Goal: Information Seeking & Learning: Learn about a topic

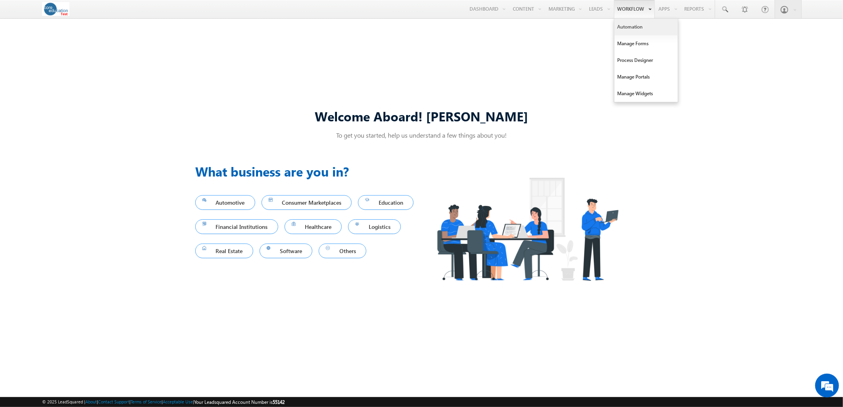
click at [619, 22] on link "Automation" at bounding box center [645, 27] width 63 height 17
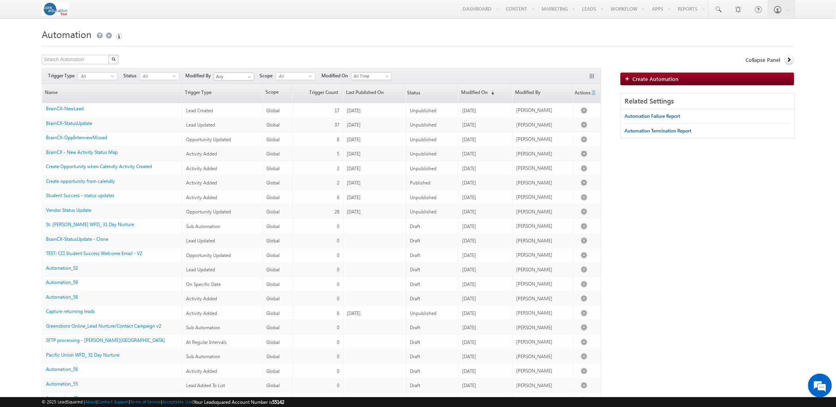
drag, startPoint x: 594, startPoint y: 59, endPoint x: 196, endPoint y: 71, distance: 398.2
click at [0, 0] on link "Manage Leads" at bounding box center [0, 0] width 0 height 0
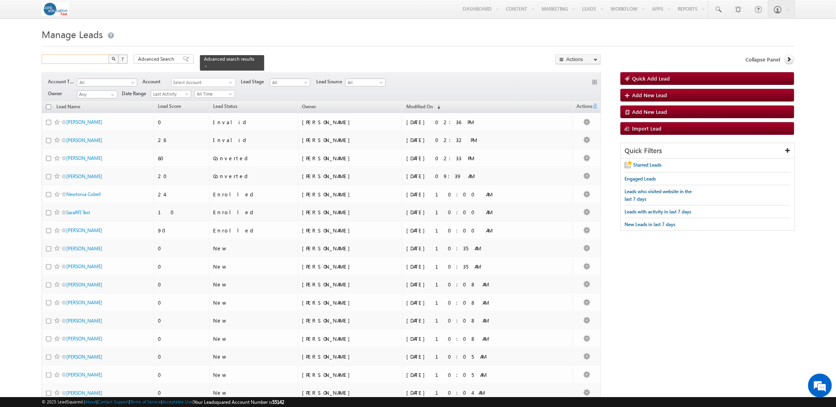
click at [85, 56] on input "text" at bounding box center [76, 59] width 68 height 10
type input "Search Leads"
click at [208, 64] on span at bounding box center [206, 66] width 4 height 4
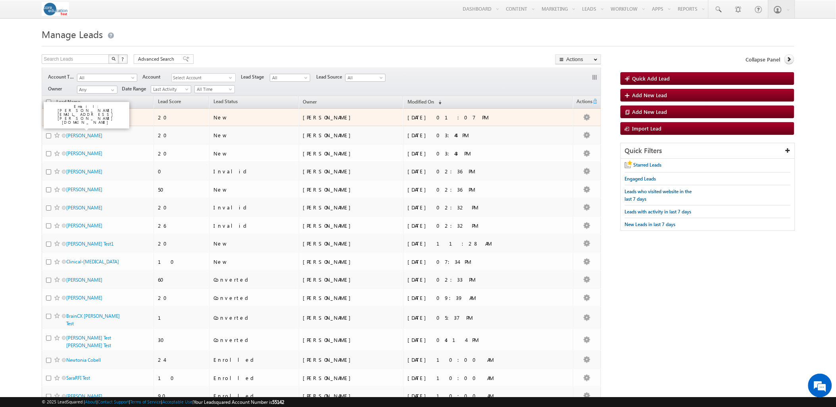
click at [77, 120] on link "[PERSON_NAME]" at bounding box center [84, 117] width 36 height 6
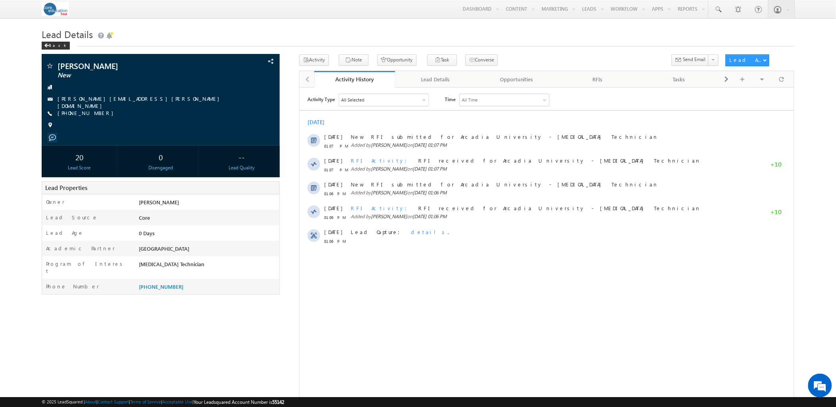
drag, startPoint x: 753, startPoint y: 102, endPoint x: 0, endPoint y: 225, distance: 762.6
click at [0, 0] on link "Sign Out" at bounding box center [0, 0] width 0 height 0
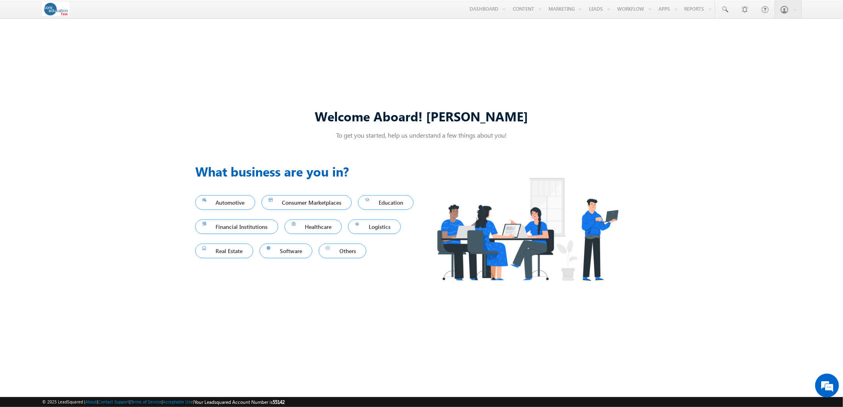
drag, startPoint x: 241, startPoint y: 84, endPoint x: 338, endPoint y: 77, distance: 97.9
click at [241, 84] on div "Welcome Aboard! Sarah To get you started, help us understand a few things about…" at bounding box center [421, 203] width 843 height 354
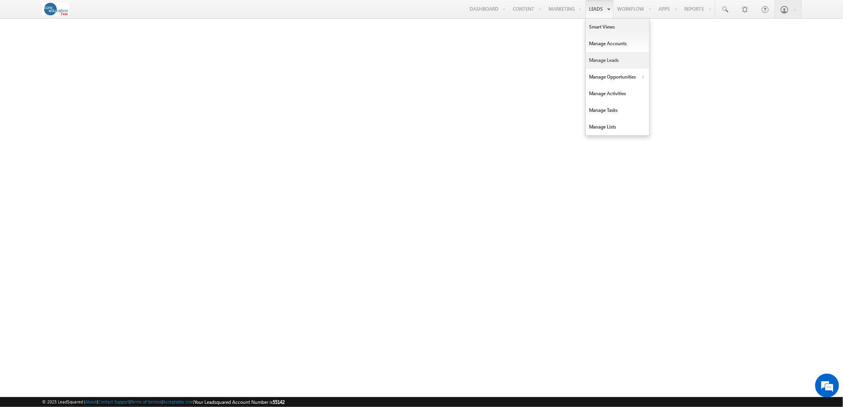
click at [598, 59] on link "Manage Leads" at bounding box center [617, 60] width 63 height 17
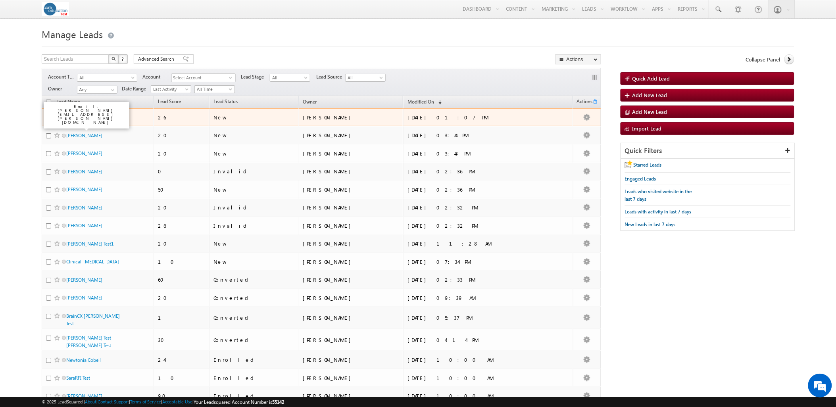
click at [81, 120] on link "[PERSON_NAME]" at bounding box center [84, 117] width 36 height 6
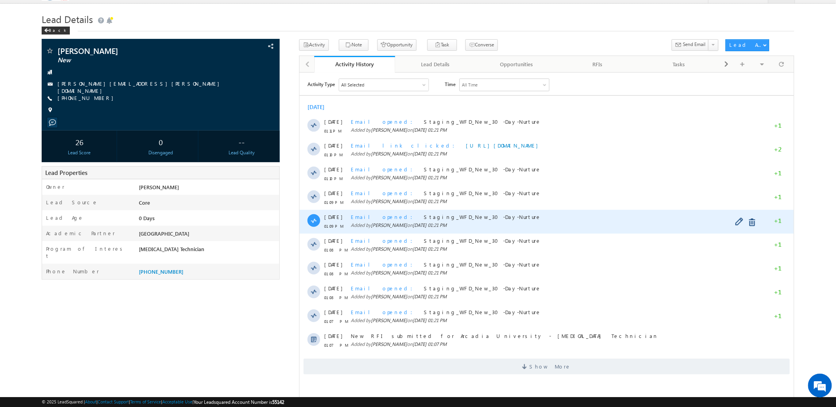
scroll to position [27, 0]
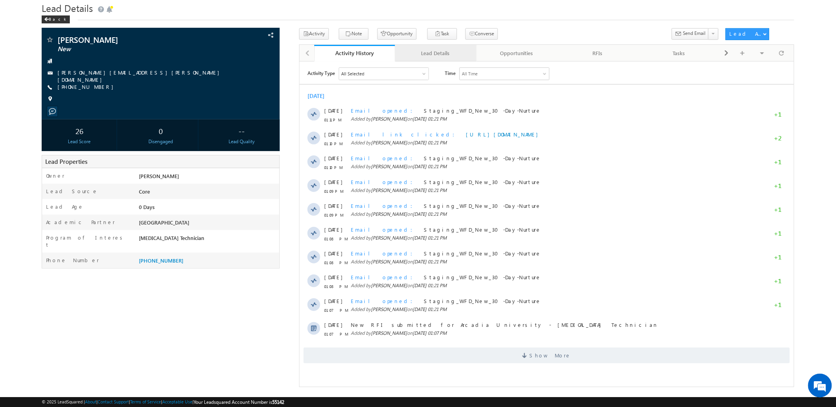
click at [440, 55] on div "Lead Details" at bounding box center [435, 53] width 67 height 10
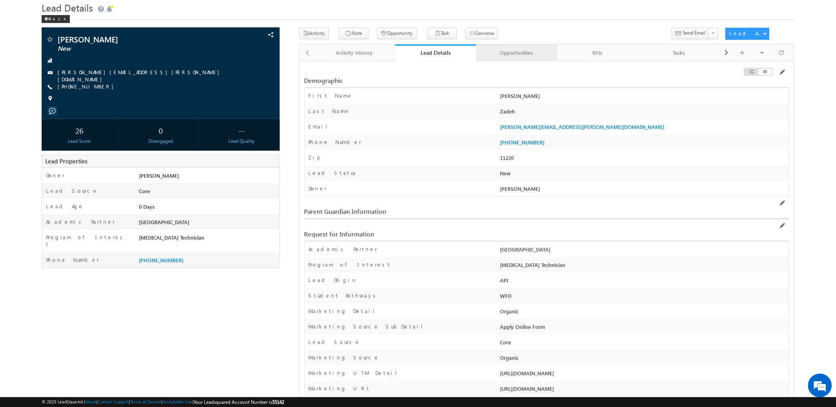
click at [511, 53] on div "Opportunities" at bounding box center [516, 53] width 67 height 10
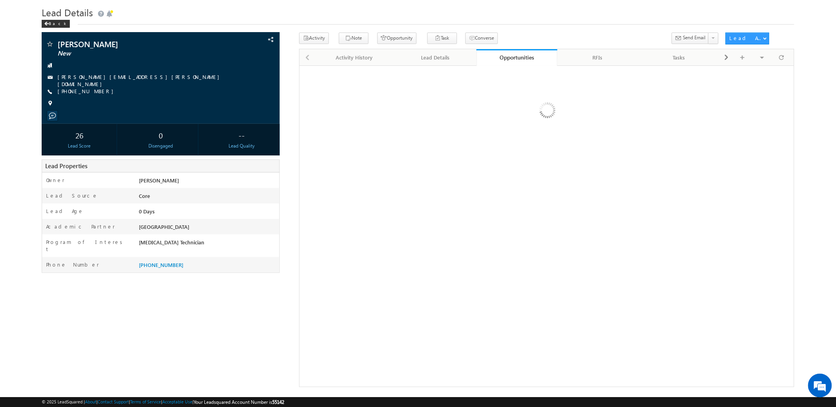
scroll to position [0, 0]
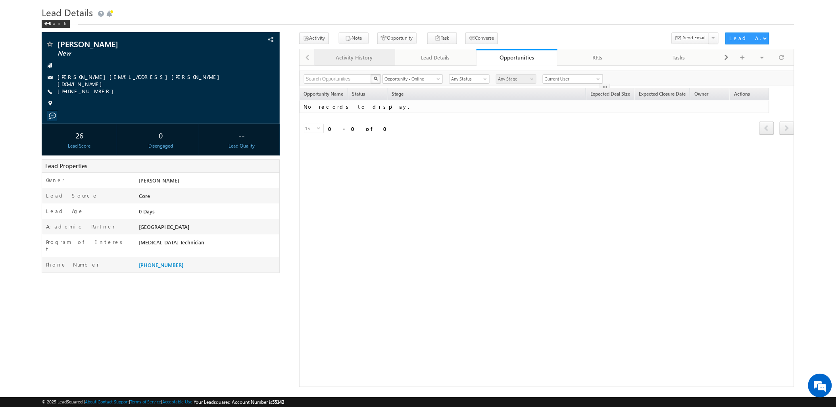
click at [336, 63] on link "Activity History" at bounding box center [354, 57] width 81 height 17
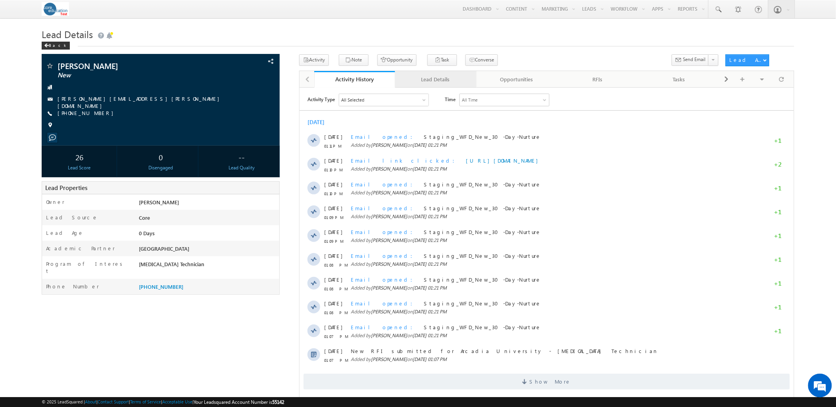
click at [421, 73] on link "Lead Details" at bounding box center [435, 79] width 81 height 17
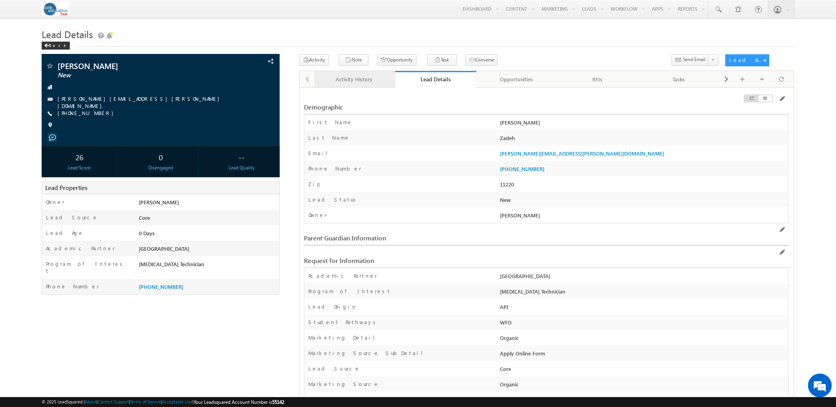
click at [358, 79] on div "Activity History" at bounding box center [354, 80] width 67 height 10
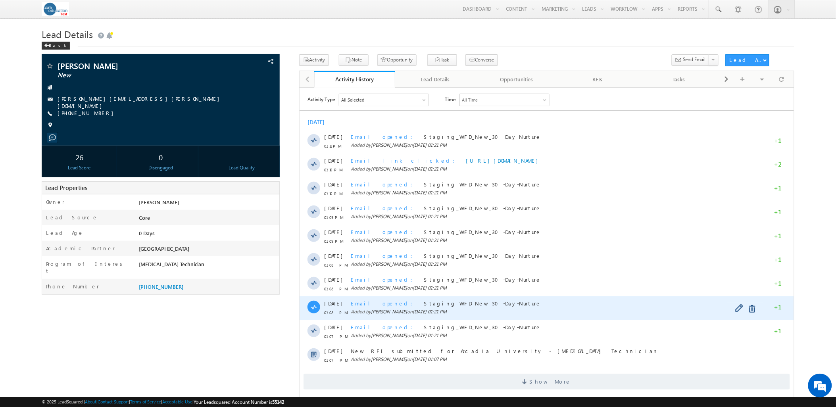
scroll to position [27, 0]
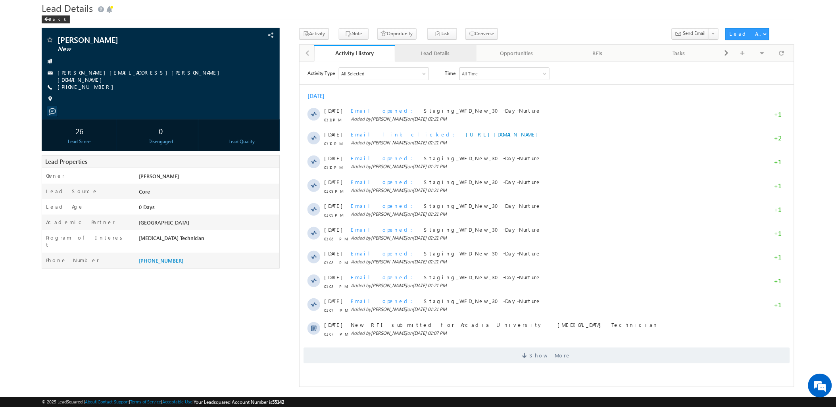
click at [443, 58] on link "Lead Details" at bounding box center [435, 53] width 81 height 17
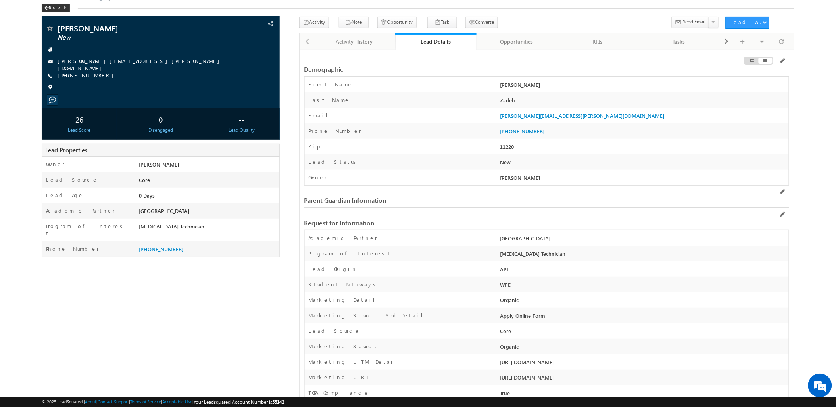
scroll to position [0, 0]
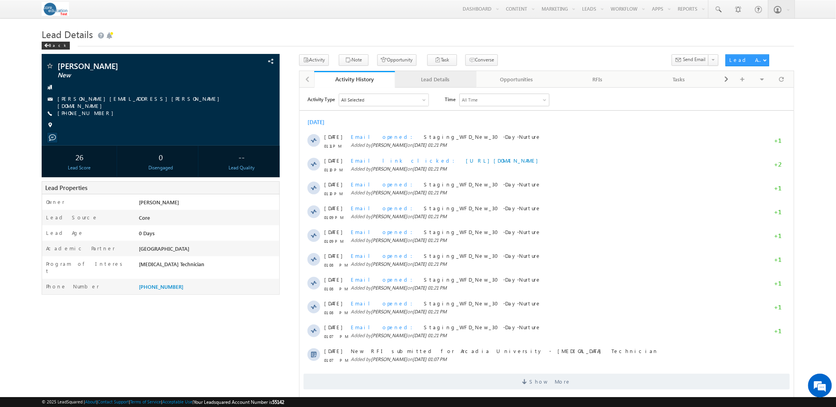
click at [444, 83] on div "Lead Details" at bounding box center [435, 80] width 67 height 10
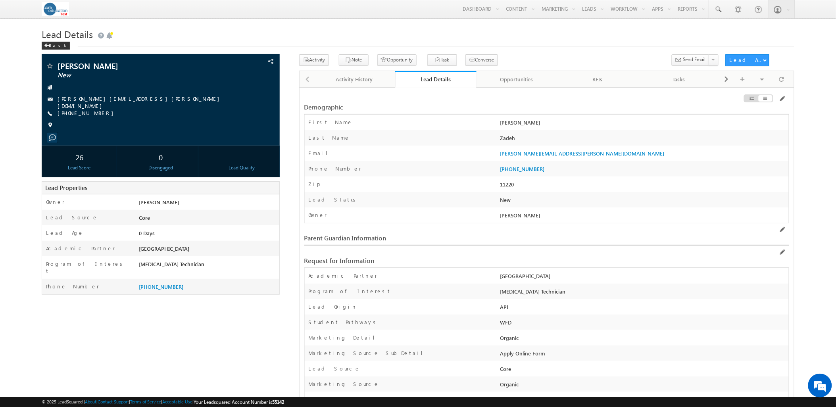
click at [343, 80] on div "Activity History" at bounding box center [354, 80] width 67 height 10
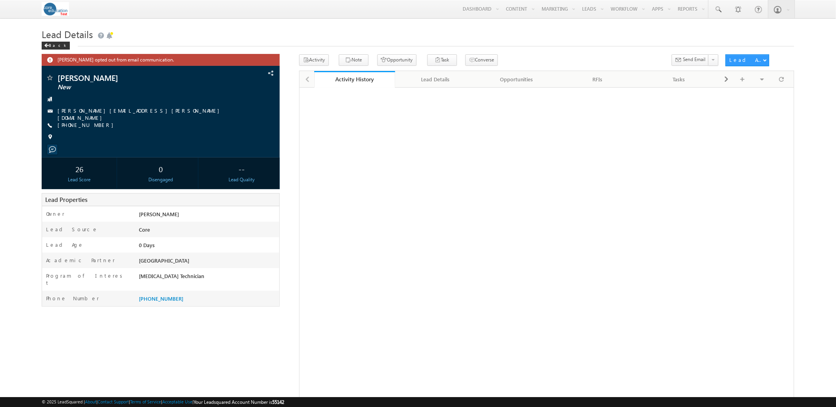
click at [239, 35] on h1 "Lead Details" at bounding box center [418, 33] width 752 height 15
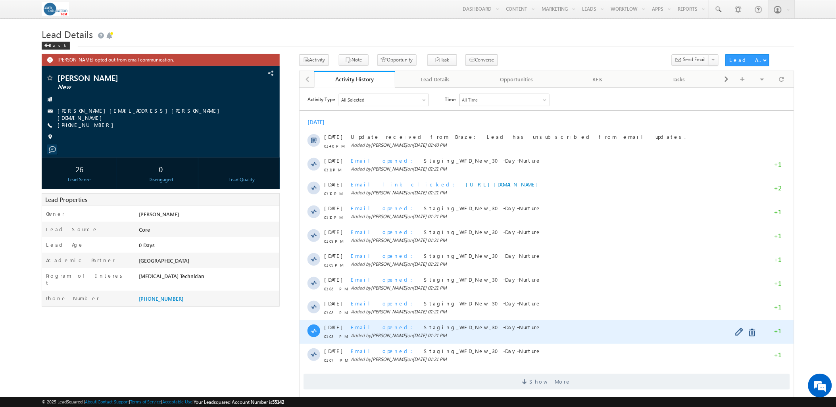
scroll to position [27, 0]
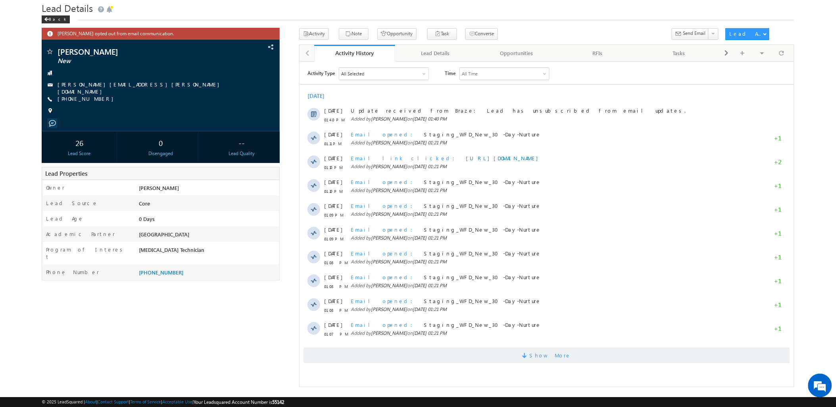
click at [561, 351] on span "Show More" at bounding box center [550, 355] width 42 height 16
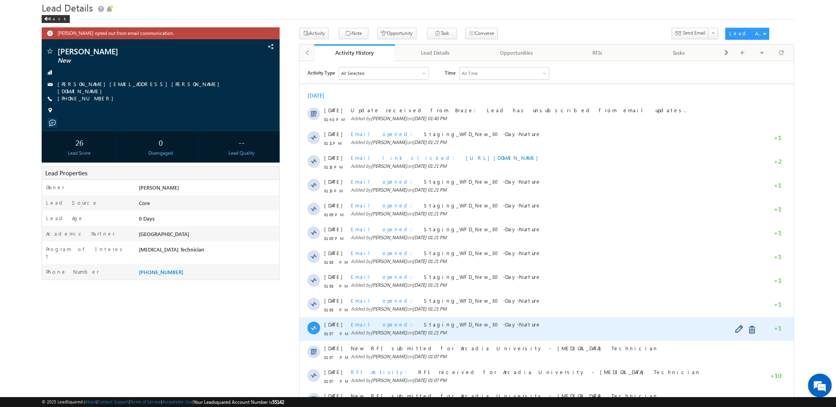
click at [367, 323] on span "Email opened" at bounding box center [383, 324] width 67 height 7
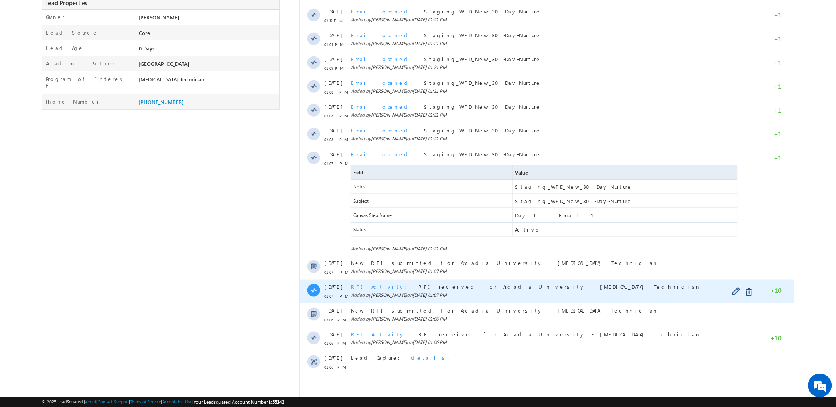
scroll to position [220, 0]
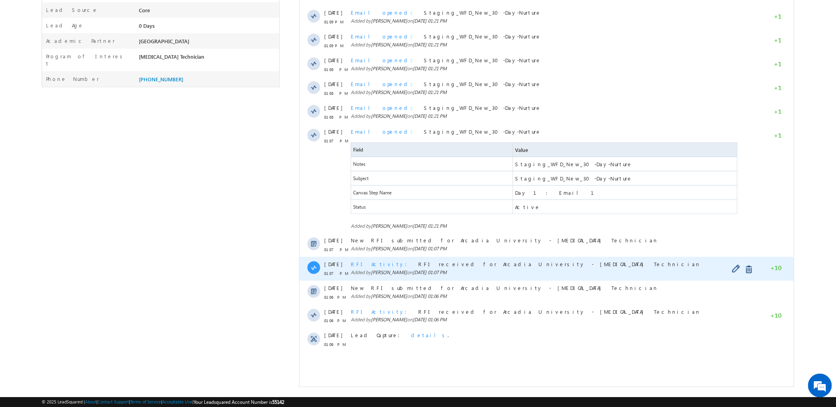
click at [418, 262] on span "RFI received for Arcadia University - EKG Technician" at bounding box center [559, 264] width 283 height 7
click at [360, 264] on span "RFI Activity" at bounding box center [380, 264] width 61 height 7
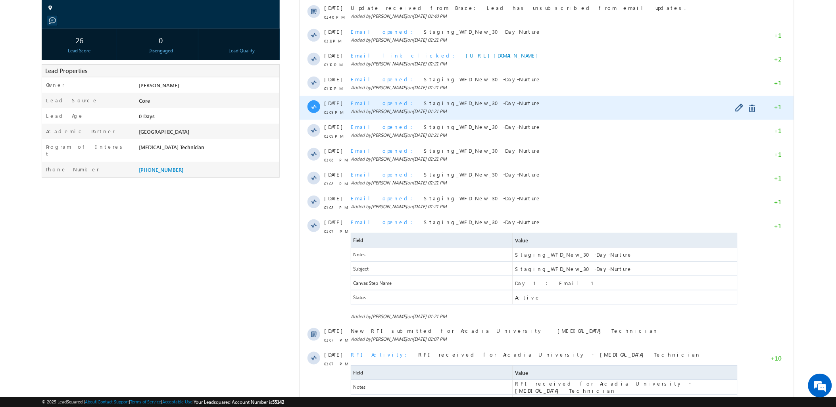
scroll to position [88, 0]
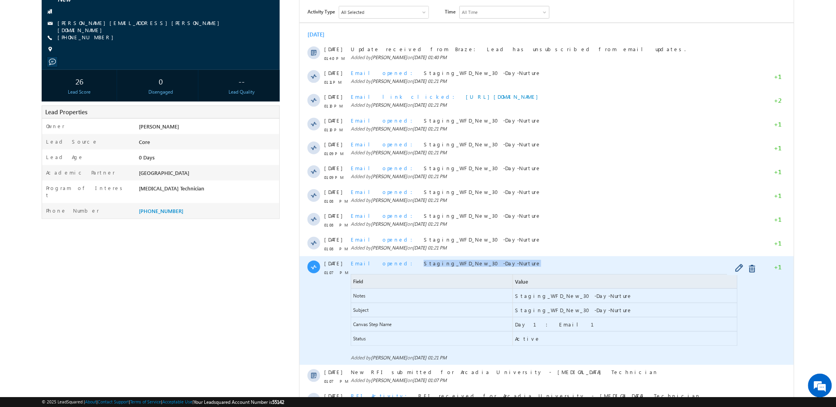
drag, startPoint x: 471, startPoint y: 265, endPoint x: 385, endPoint y: 264, distance: 85.3
click at [385, 264] on div "Email opened Staging_WFD_New_30-Day-Nurture" at bounding box center [544, 263] width 389 height 7
drag, startPoint x: 385, startPoint y: 264, endPoint x: 432, endPoint y: 257, distance: 47.0
copy span "Staging_WFD_New_30-Day-Nurture"
click at [490, 264] on div "Email opened Staging_WFD_New_30-Day-Nurture" at bounding box center [544, 263] width 389 height 7
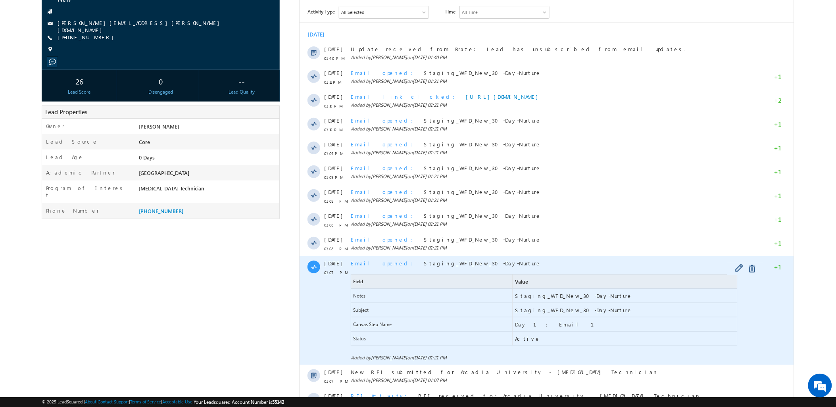
click at [367, 265] on span "Email opened" at bounding box center [383, 263] width 67 height 7
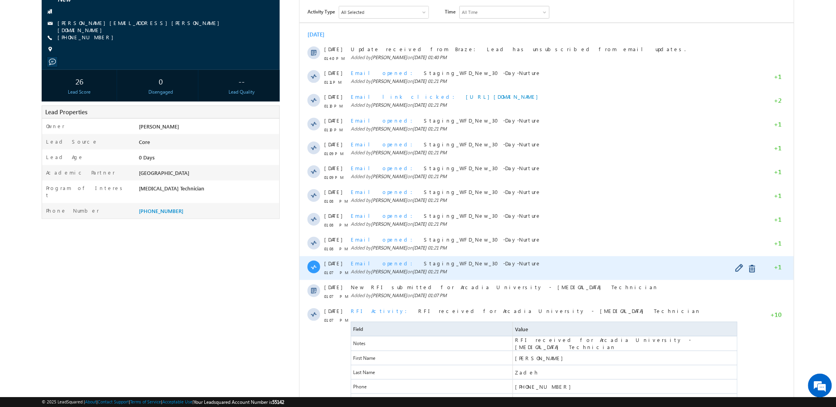
click at [367, 265] on span "Email opened" at bounding box center [383, 263] width 67 height 7
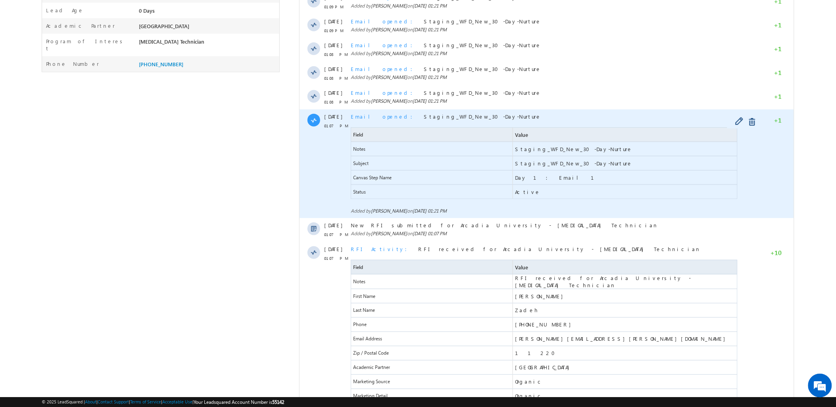
scroll to position [220, 0]
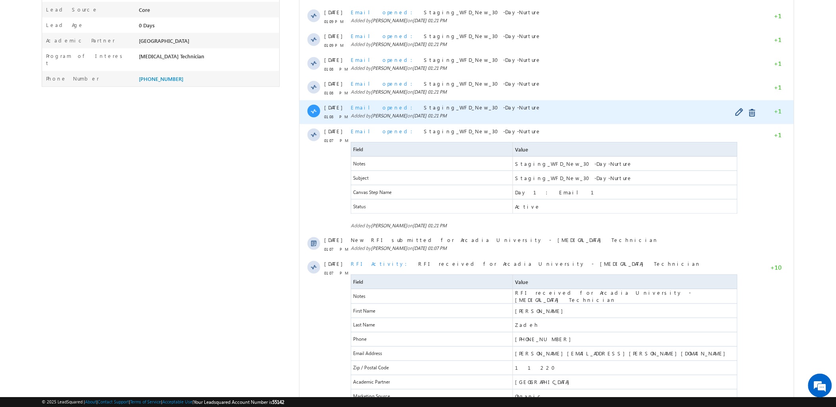
click at [473, 106] on div "Email opened Staging_WFD_New_30-Day-Nurture" at bounding box center [544, 107] width 389 height 7
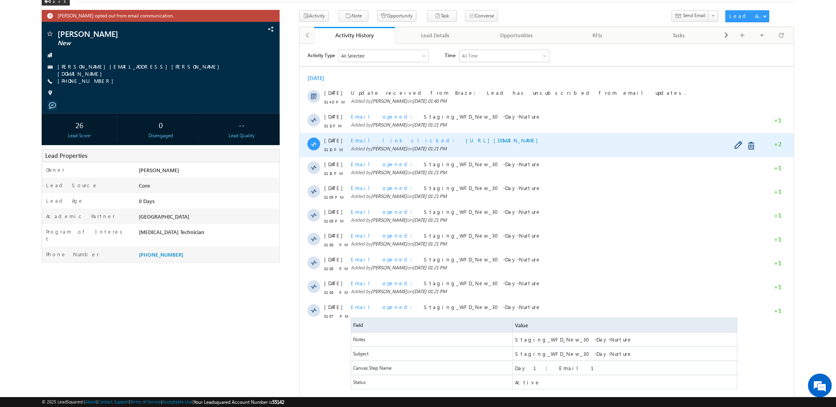
scroll to position [44, 0]
click at [356, 140] on span "Email link clicked" at bounding box center [404, 140] width 109 height 7
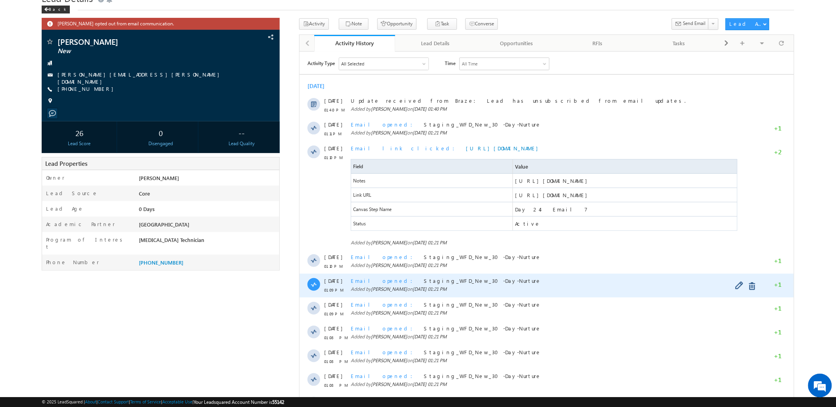
scroll to position [0, 0]
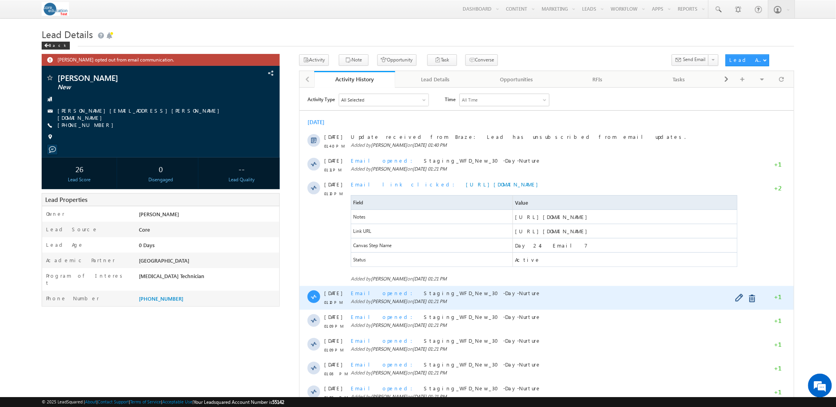
drag, startPoint x: 434, startPoint y: 290, endPoint x: 434, endPoint y: 295, distance: 4.8
click at [434, 290] on span "Staging_WFD_New_30-Day-Nurture" at bounding box center [481, 292] width 117 height 7
click at [366, 294] on span "Email opened" at bounding box center [383, 292] width 67 height 7
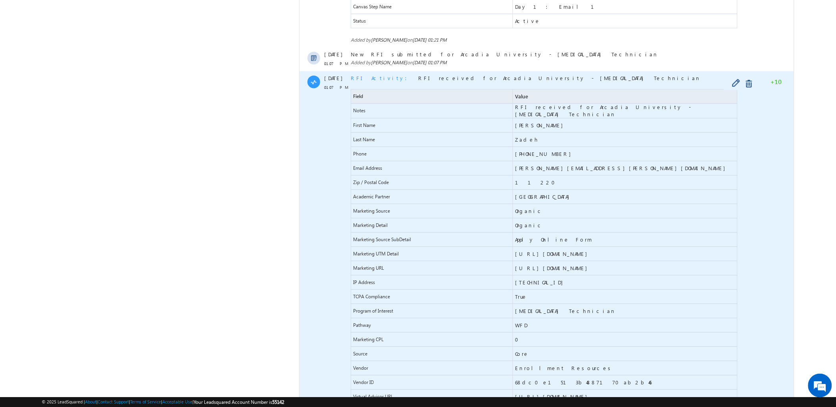
scroll to position [397, 0]
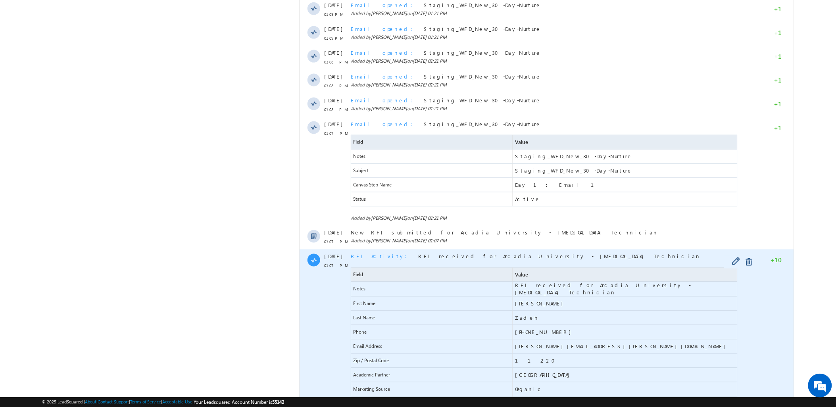
click at [423, 254] on span "RFI received for Arcadia University - EKG Technician" at bounding box center [559, 256] width 283 height 7
click at [558, 270] on span "Value" at bounding box center [625, 275] width 224 height 14
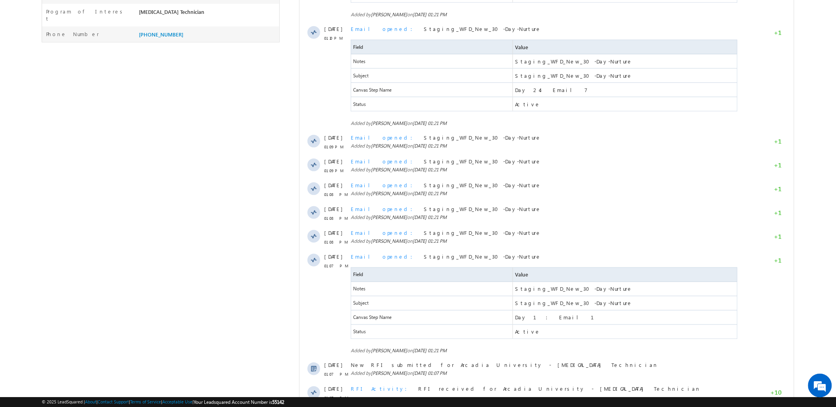
scroll to position [573, 0]
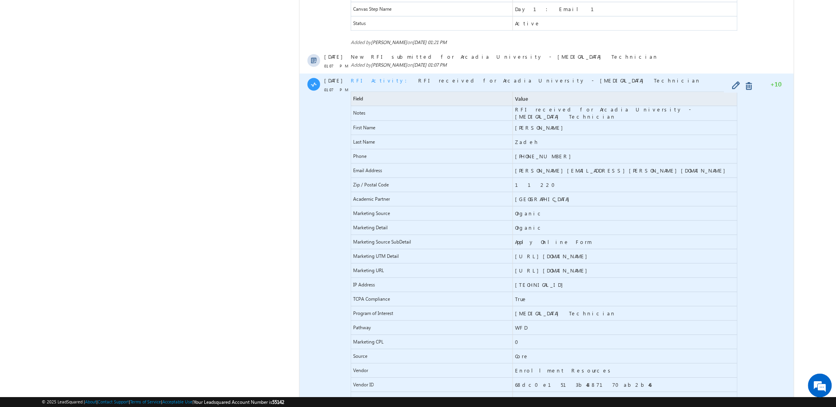
click at [557, 76] on div "RFI Activity RFI received for Arcadia University - EKG Technician Field Value N…" at bounding box center [544, 263] width 389 height 381
click at [548, 84] on div "RFI Activity RFI received for Arcadia University - EKG Technician" at bounding box center [544, 80] width 389 height 7
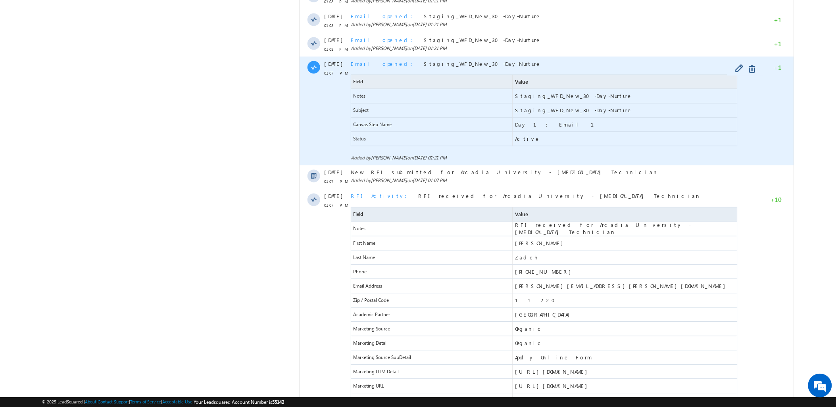
scroll to position [352, 0]
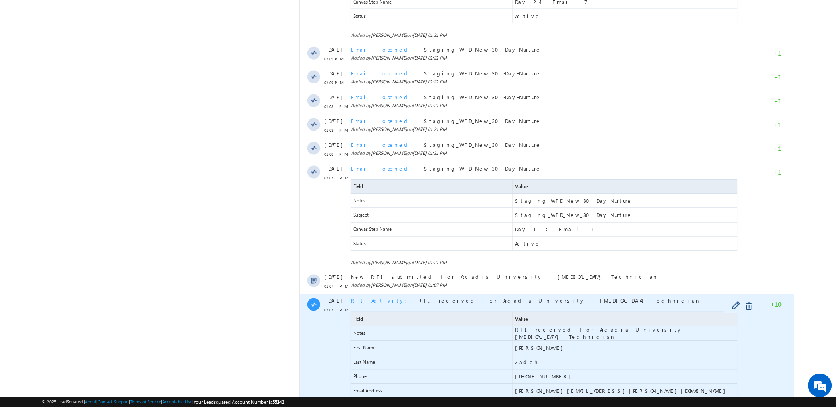
click at [371, 302] on span "RFI Activity" at bounding box center [380, 301] width 61 height 7
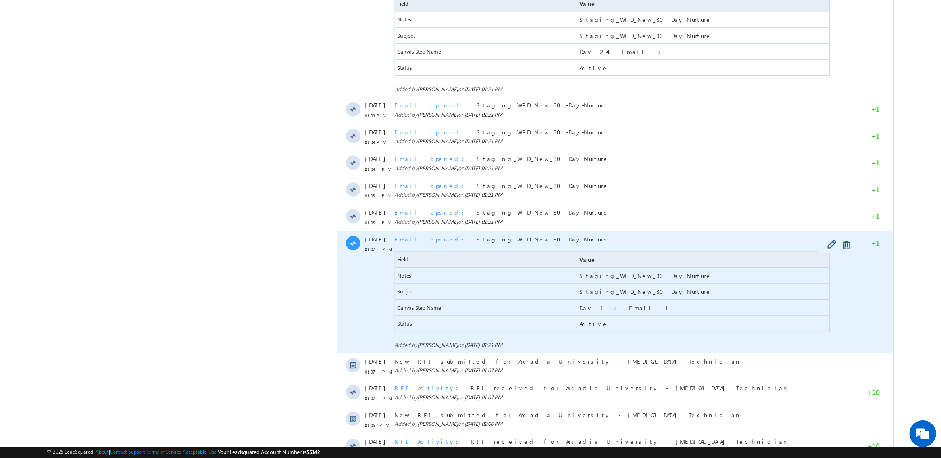
scroll to position [308, 0]
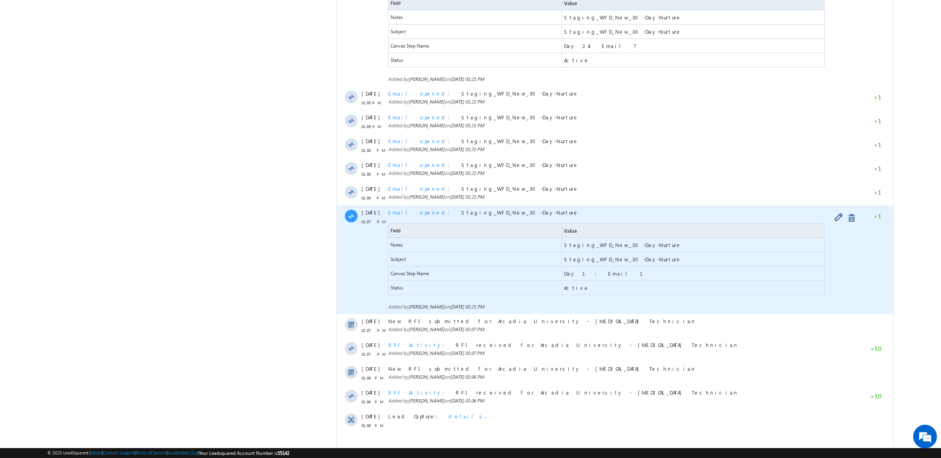
click at [409, 213] on span "Email opened" at bounding box center [421, 212] width 67 height 7
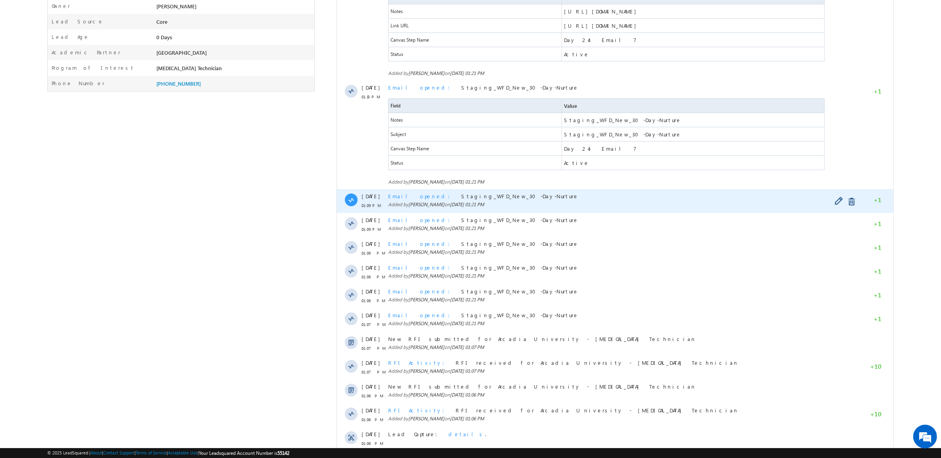
scroll to position [156, 0]
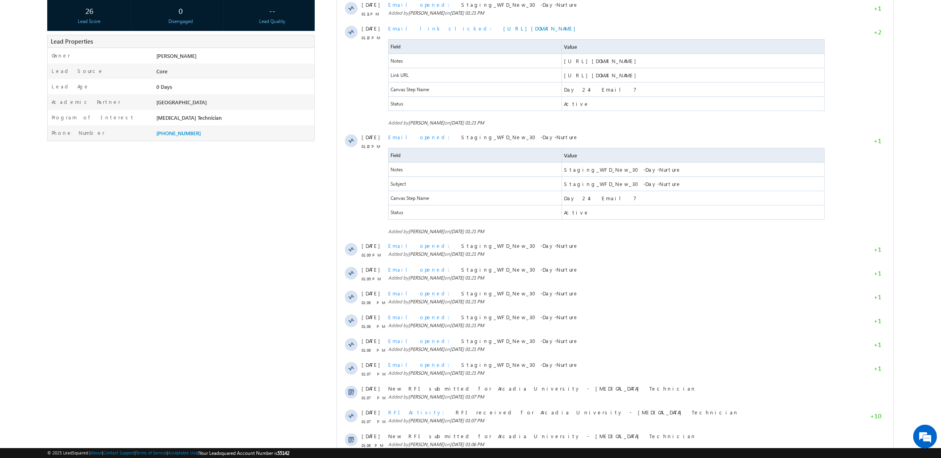
click at [337, 191] on iframe at bounding box center [615, 233] width 556 height 603
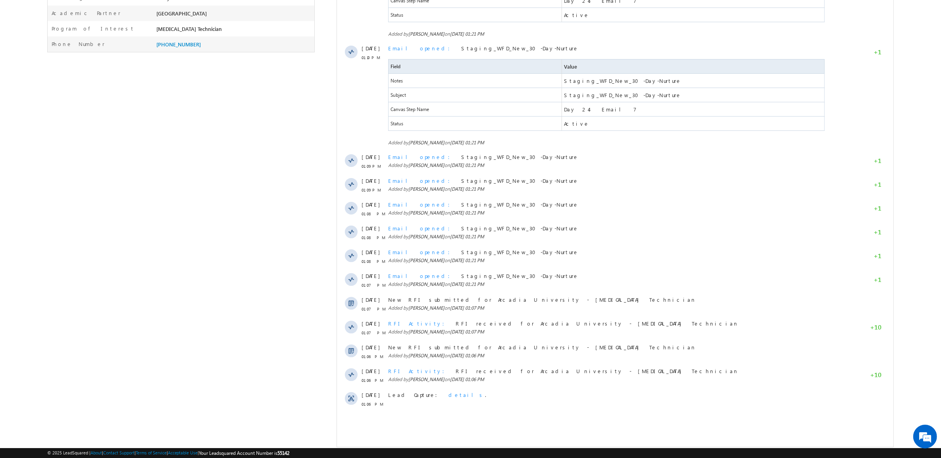
scroll to position [255, 0]
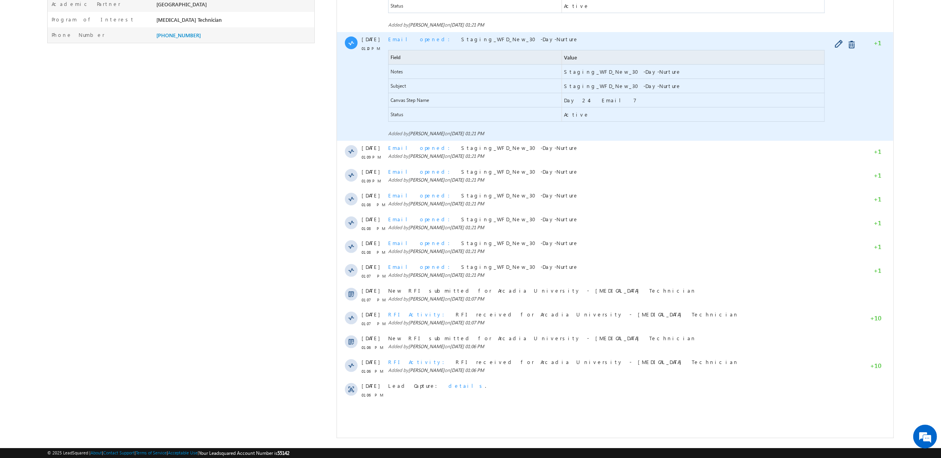
click at [507, 38] on div "Email opened Staging_WFD_New_30-Day-Nurture" at bounding box center [607, 39] width 439 height 7
click at [471, 39] on span "Staging_WFD_New_30-Day-Nurture" at bounding box center [519, 39] width 117 height 7
click at [400, 40] on span "Email opened" at bounding box center [421, 39] width 67 height 7
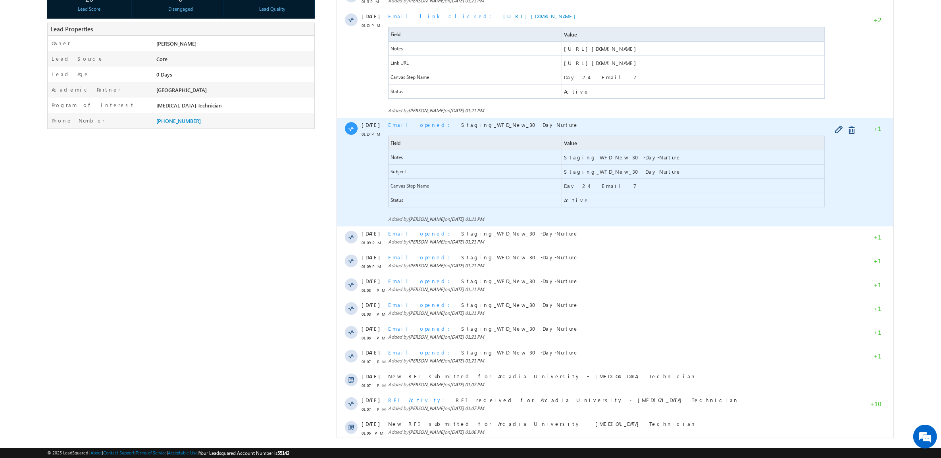
scroll to position [169, 0]
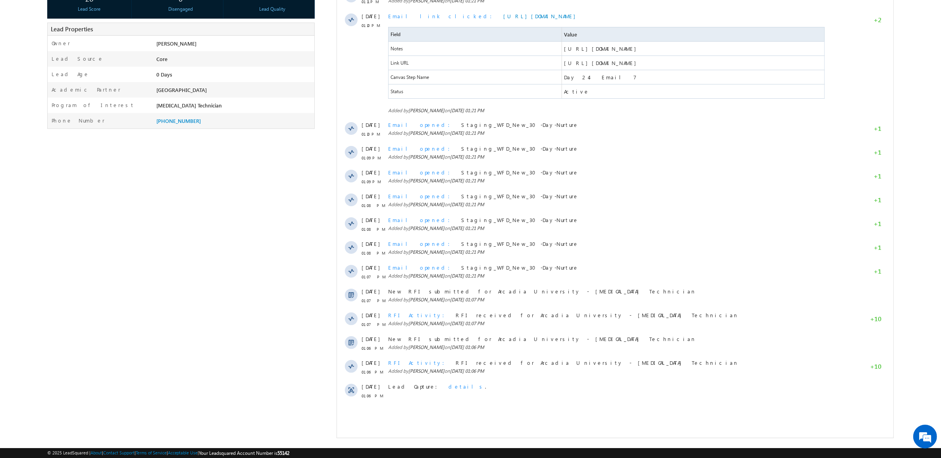
click at [306, 258] on div "Chris opted out from email communication. Chris Zadeh New" at bounding box center [470, 162] width 847 height 552
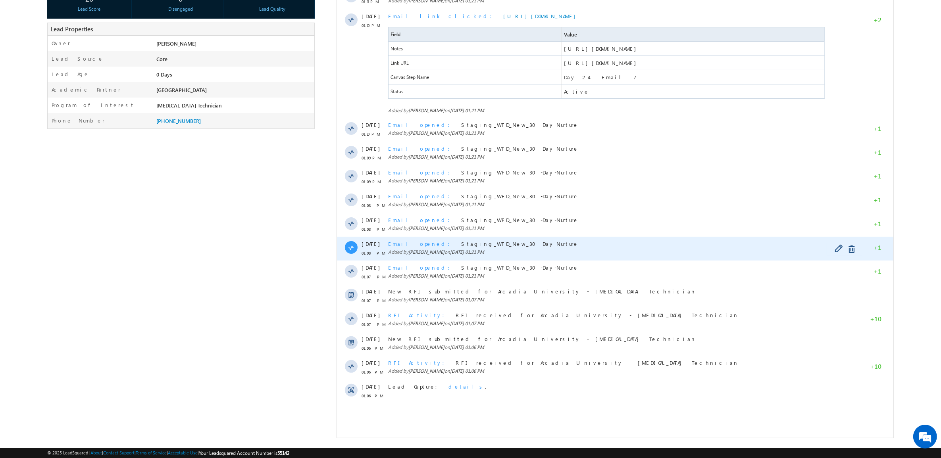
scroll to position [0, 0]
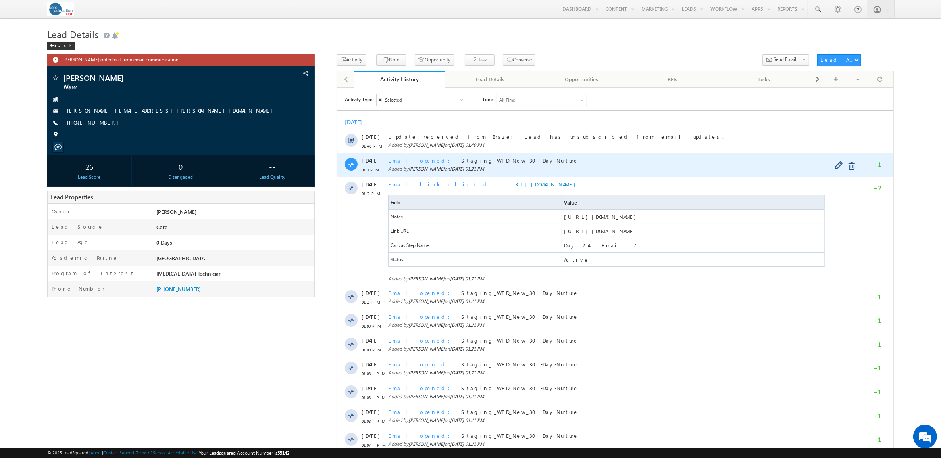
click at [400, 162] on span "Email opened" at bounding box center [421, 160] width 67 height 7
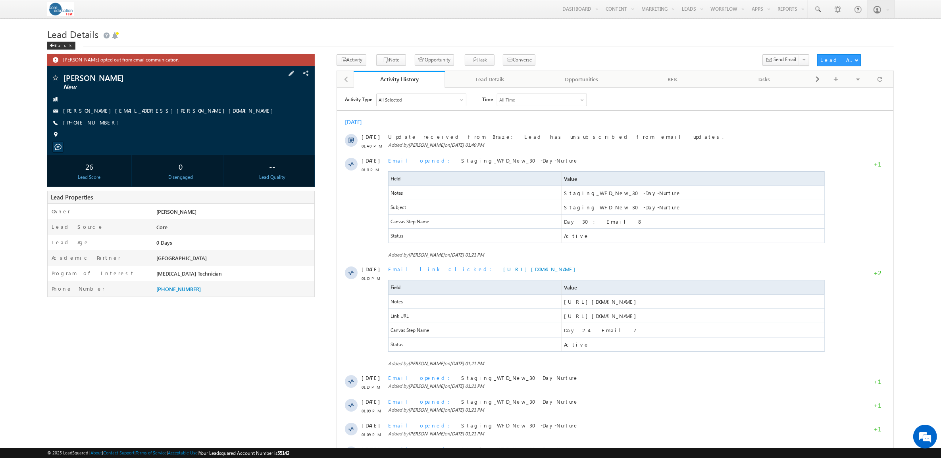
drag, startPoint x: 192, startPoint y: 391, endPoint x: 167, endPoint y: 75, distance: 316.5
click at [193, 391] on div "Chris opted out from email communication. Chris Zadeh New" at bounding box center [470, 373] width 847 height 638
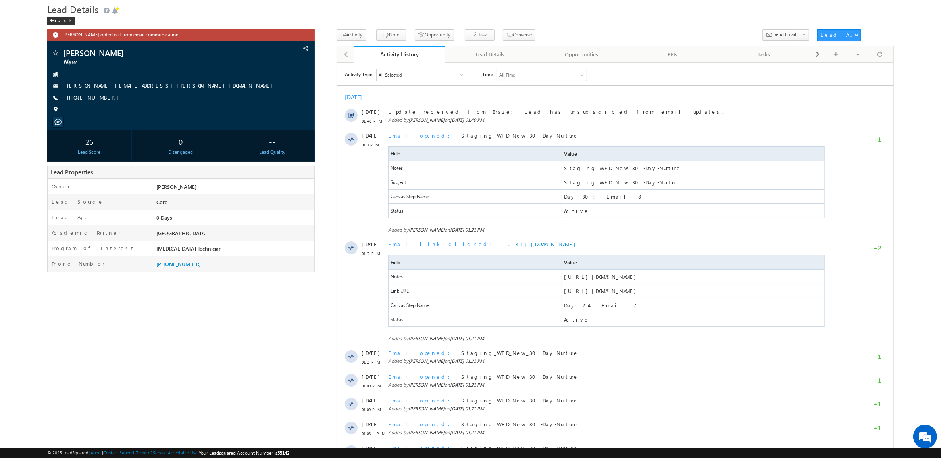
scroll to position [50, 0]
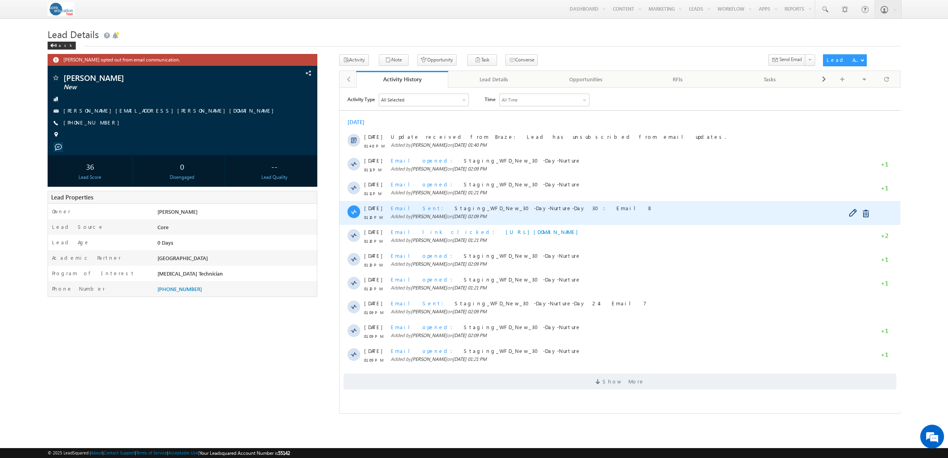
click at [410, 204] on span "Email Sent" at bounding box center [419, 207] width 58 height 7
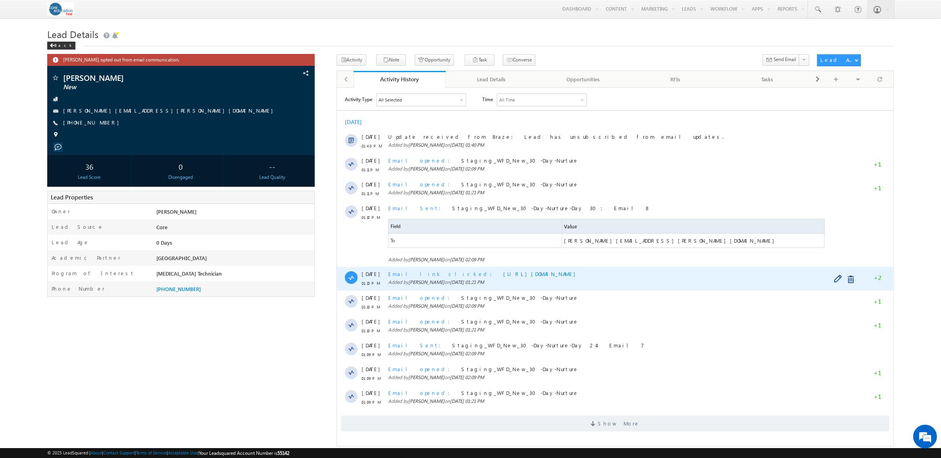
click at [400, 276] on span "Email link clicked" at bounding box center [442, 273] width 109 height 7
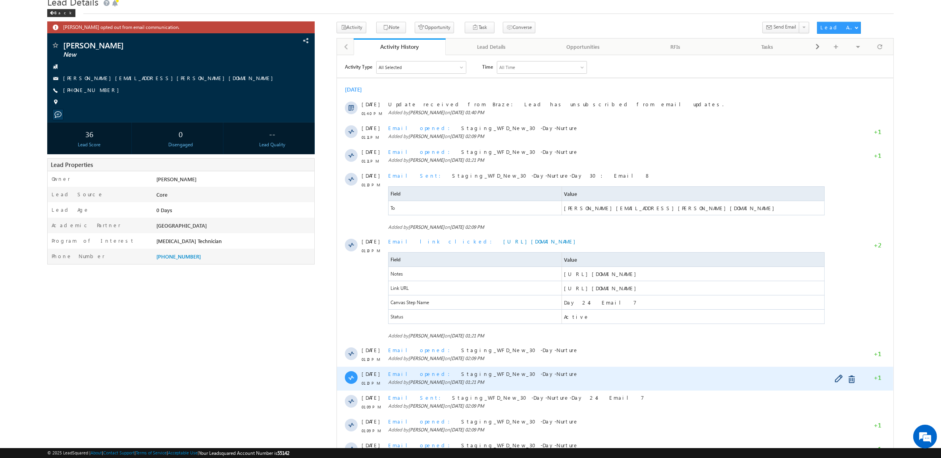
scroll to position [50, 0]
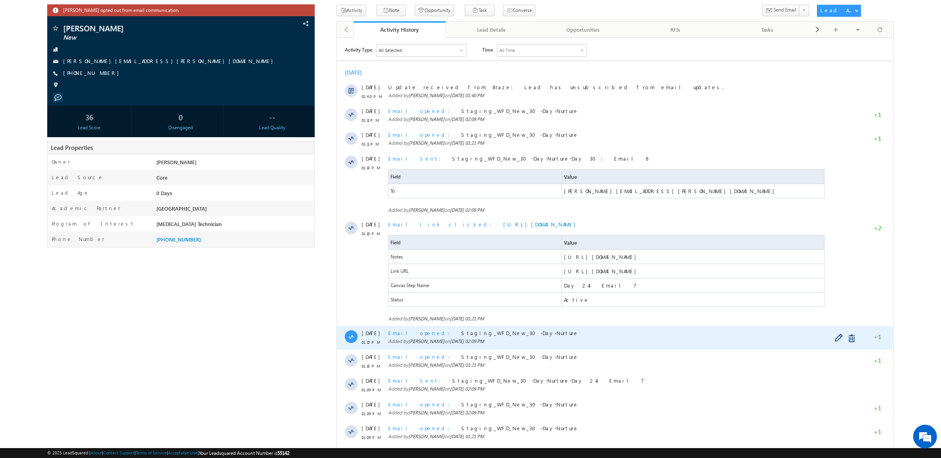
click at [412, 335] on span "Email opened" at bounding box center [421, 332] width 67 height 7
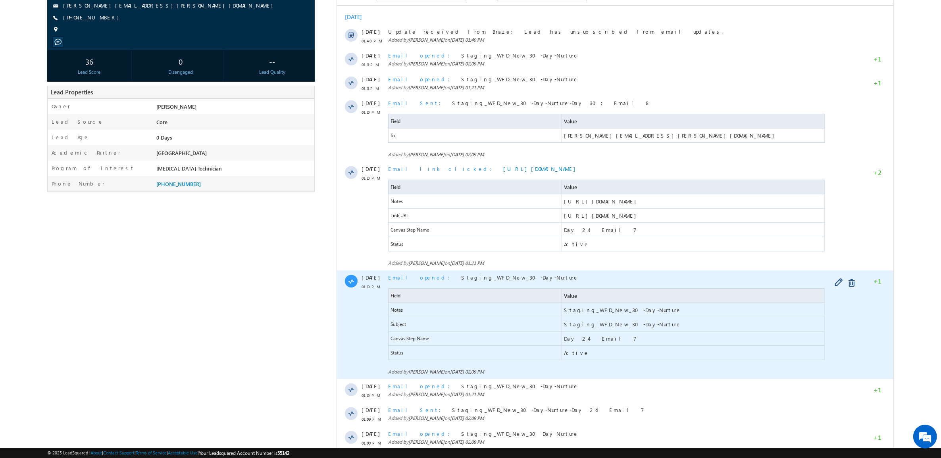
scroll to position [99, 0]
